Goal: Information Seeking & Learning: Stay updated

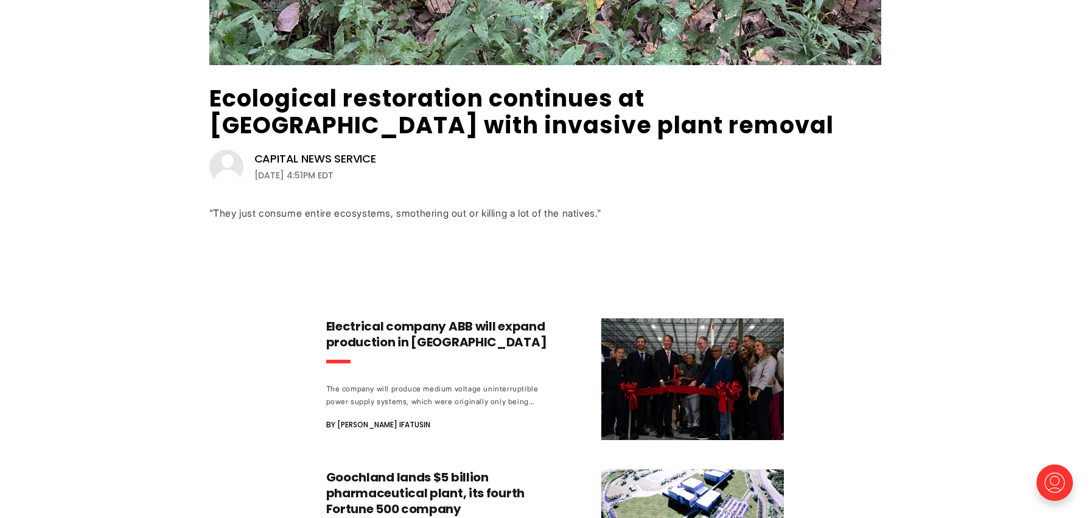
scroll to position [487, 0]
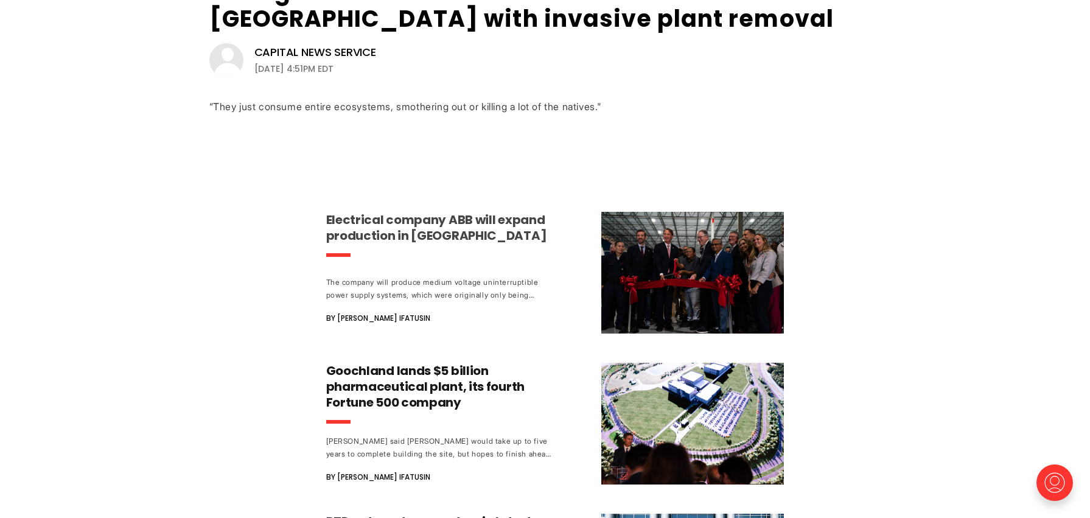
click at [396, 228] on h3 "Electrical company ABB will expand production in [GEOGRAPHIC_DATA]" at bounding box center [439, 228] width 226 height 32
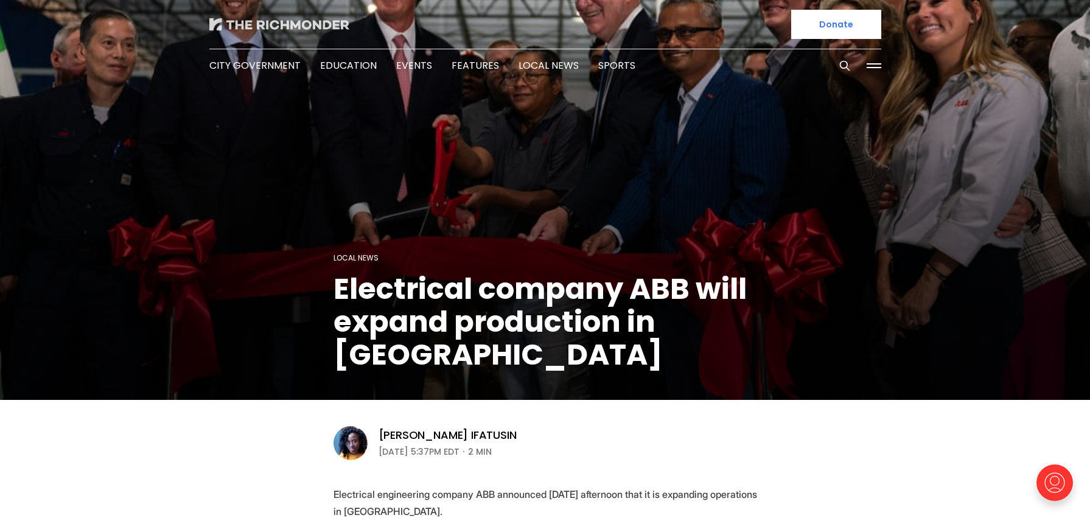
click at [273, 25] on img at bounding box center [279, 24] width 140 height 12
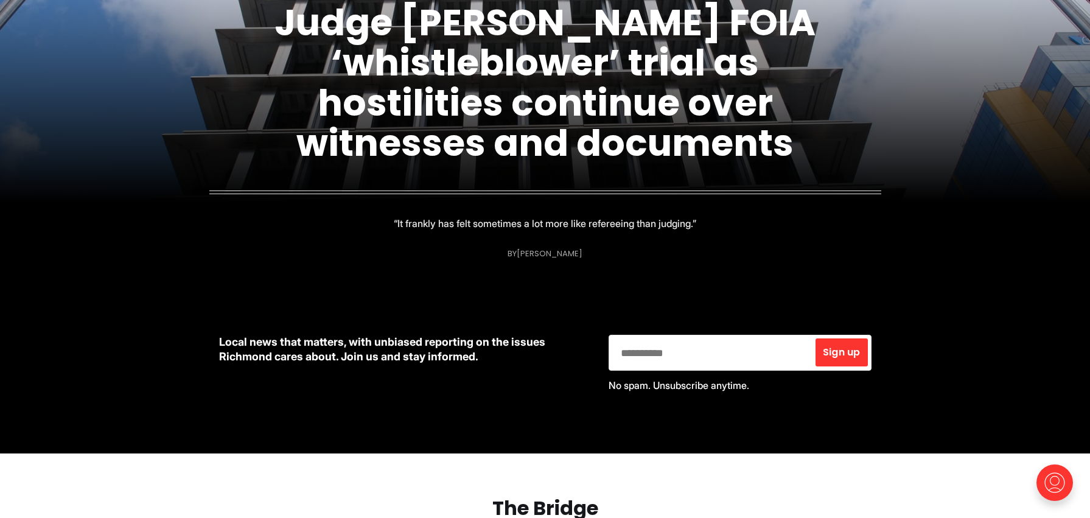
scroll to position [122, 0]
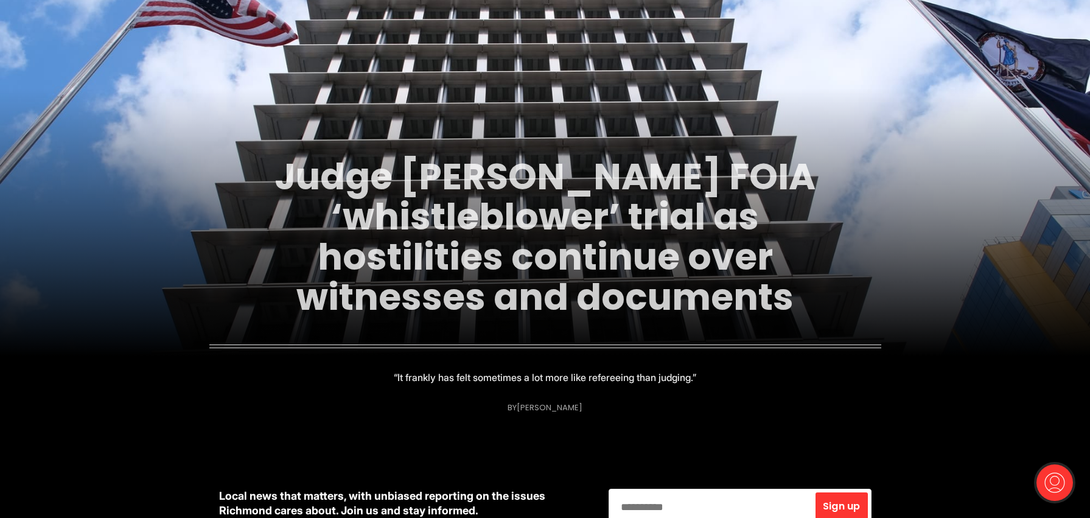
click at [553, 217] on link "Judge postpones FOIA ‘whistleblower’ trial as hostilities continue over witness…" at bounding box center [545, 237] width 541 height 172
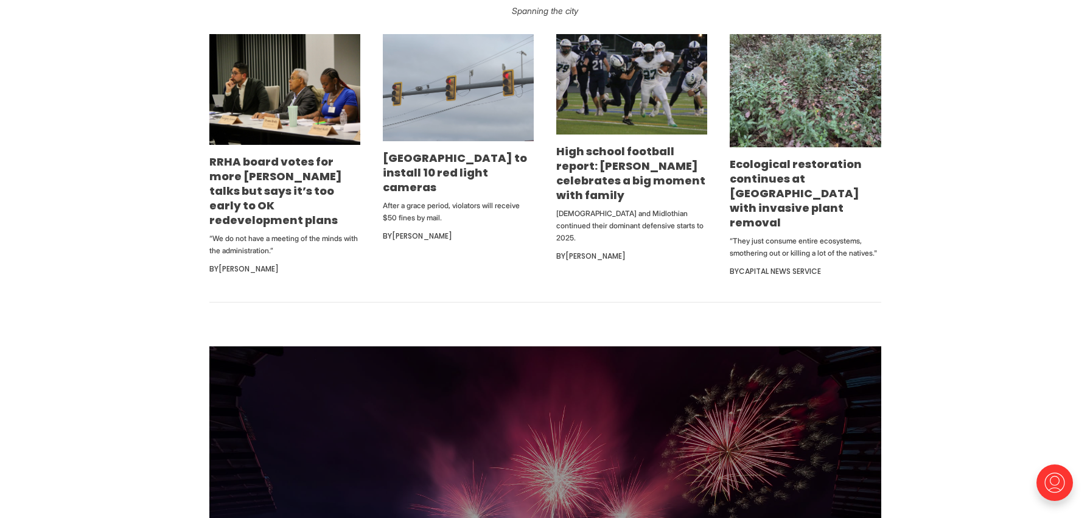
scroll to position [792, 0]
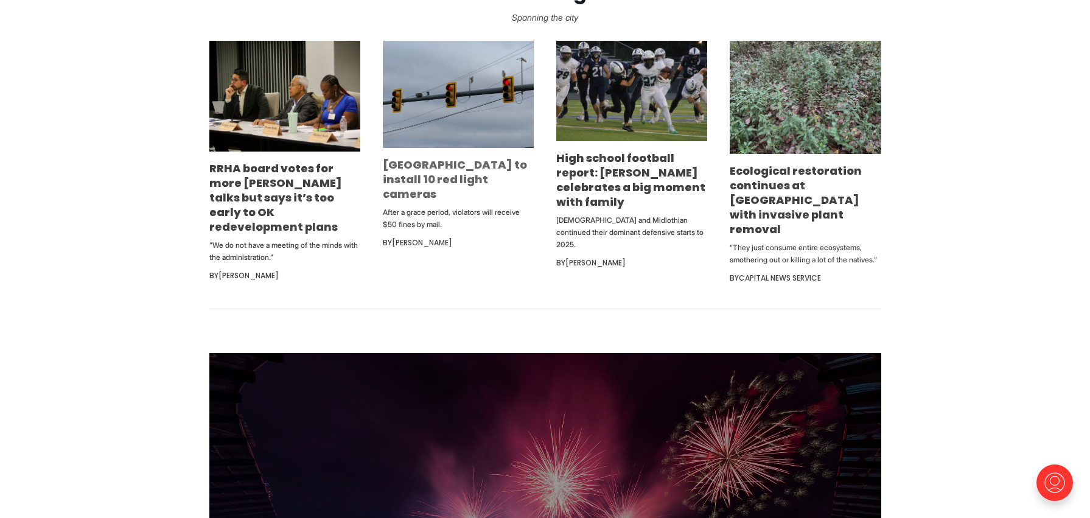
click at [410, 164] on link "[GEOGRAPHIC_DATA] to install 10 red light cameras" at bounding box center [455, 179] width 144 height 44
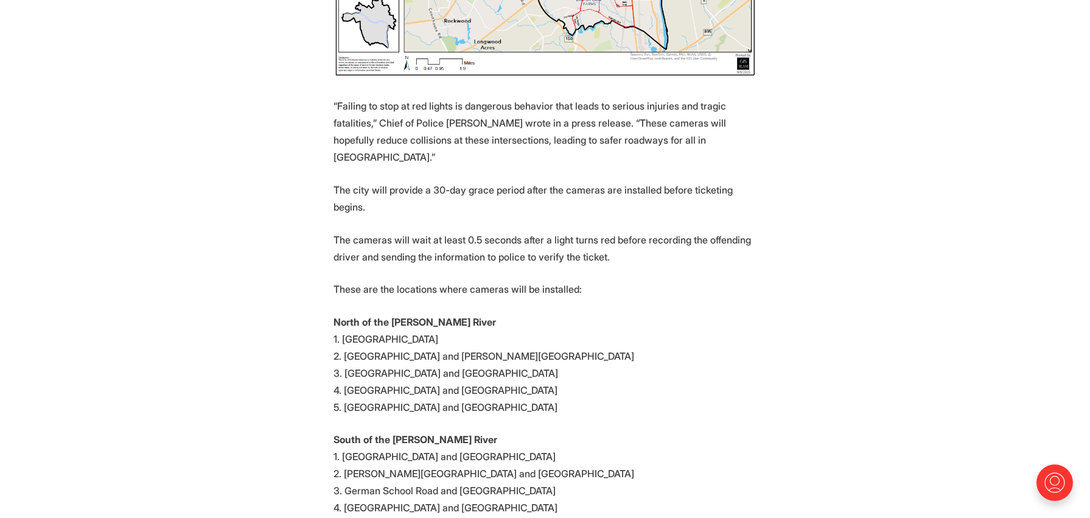
scroll to position [974, 0]
